Goal: Transaction & Acquisition: Purchase product/service

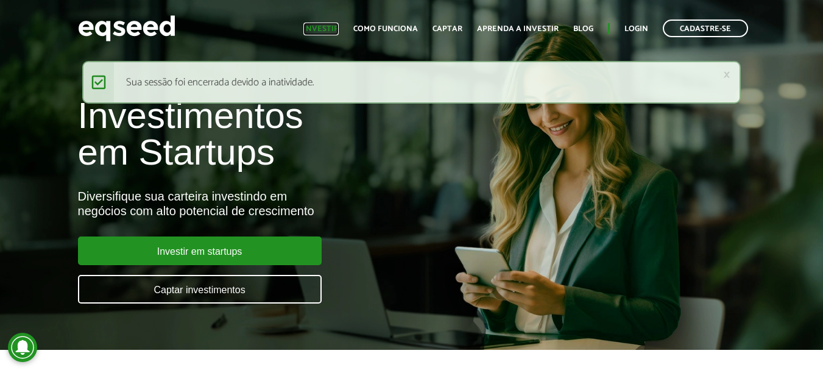
click at [338, 29] on link "Investir" at bounding box center [320, 29] width 35 height 8
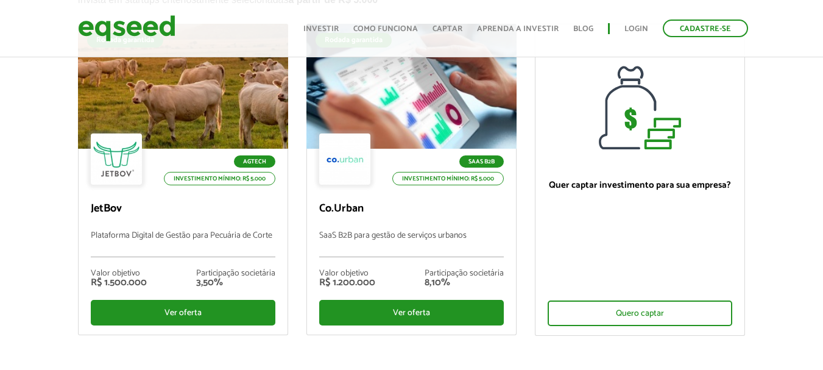
scroll to position [122, 0]
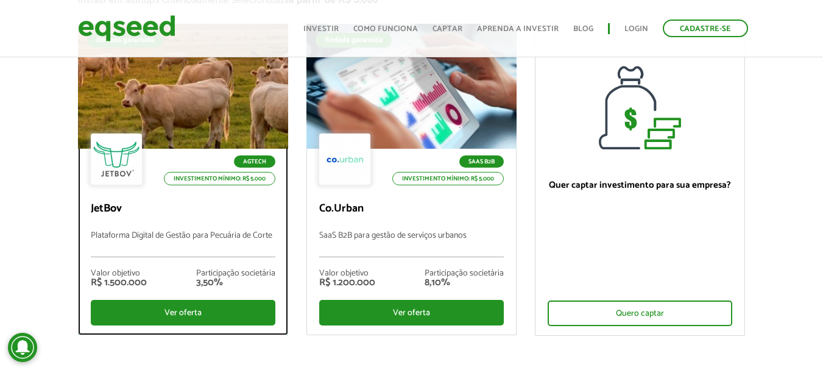
click at [116, 218] on div "Agtech Investimento mínimo: R$ 5.000 JetBov Plataforma Digital de Gestão para P…" at bounding box center [183, 242] width 209 height 186
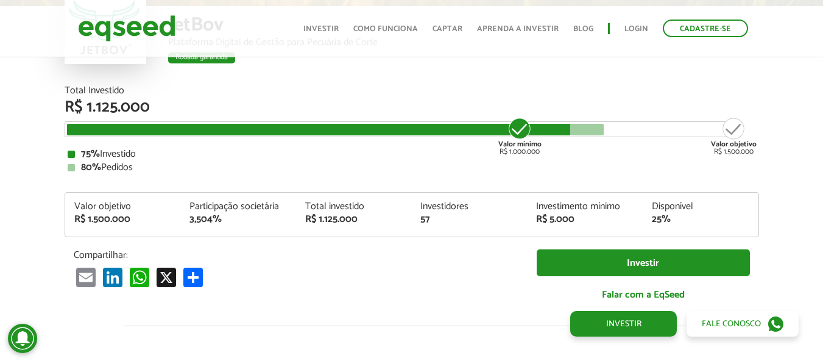
scroll to position [1447, 0]
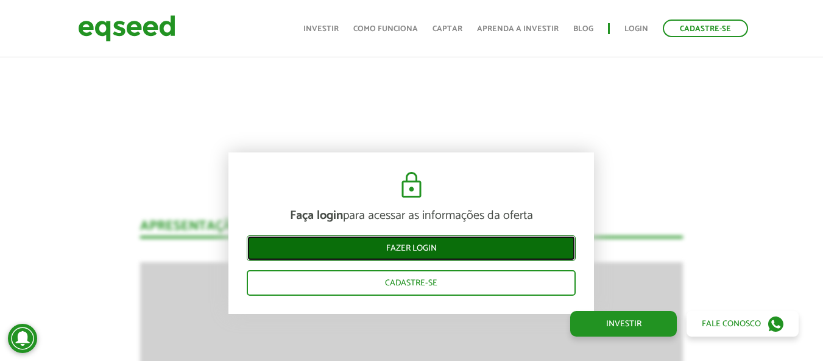
click at [409, 249] on link "Fazer login" at bounding box center [411, 248] width 329 height 26
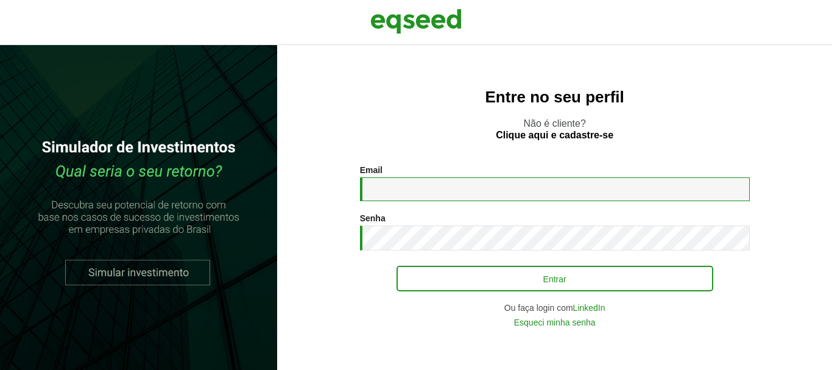
type input "**********"
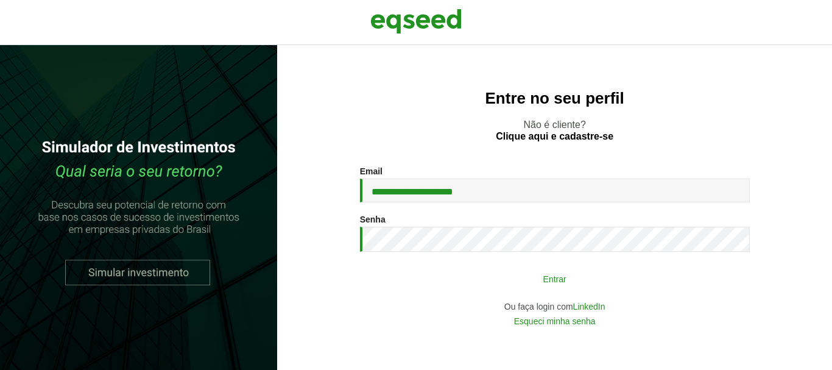
click at [497, 274] on button "Entrar" at bounding box center [555, 278] width 317 height 23
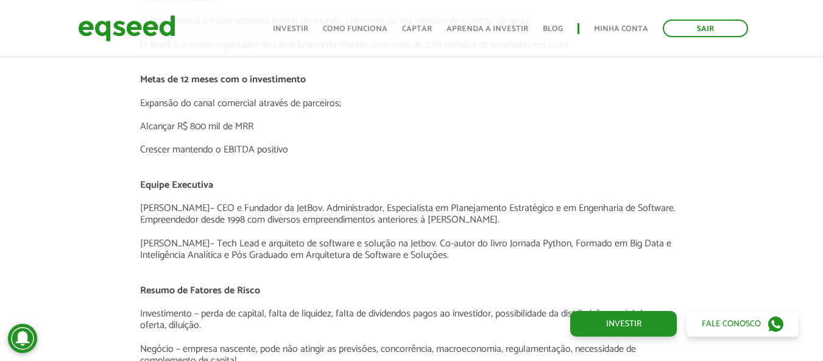
scroll to position [2437, 0]
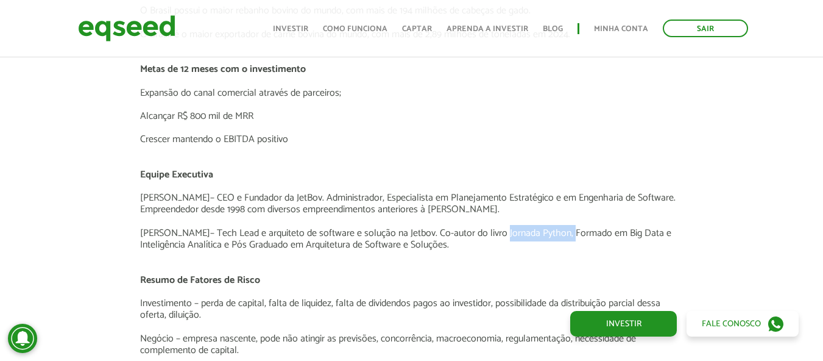
drag, startPoint x: 497, startPoint y: 220, endPoint x: 563, endPoint y: 225, distance: 66.6
click at [563, 227] on p "[PERSON_NAME] – Tech Lead e arquiteto de software e solução na [GEOGRAPHIC_DATA…" at bounding box center [411, 238] width 543 height 23
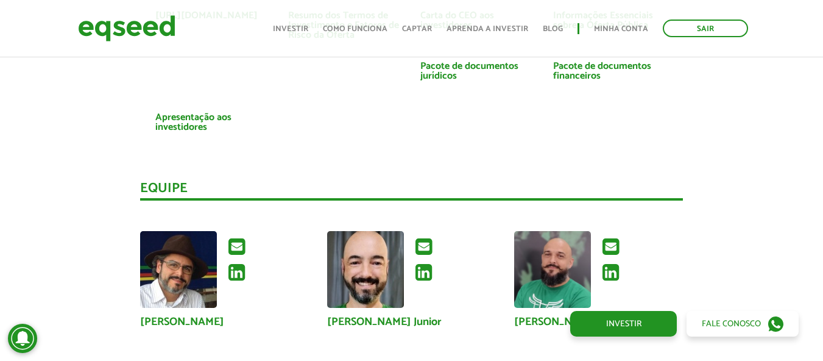
scroll to position [2925, 0]
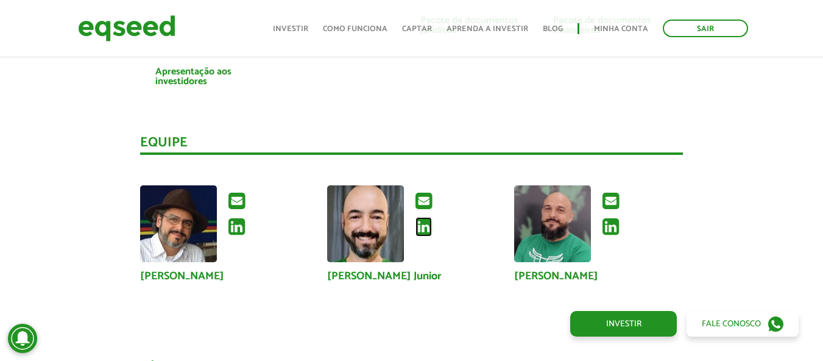
click at [423, 218] on icon at bounding box center [424, 226] width 16 height 19
